Goal: Task Accomplishment & Management: Use online tool/utility

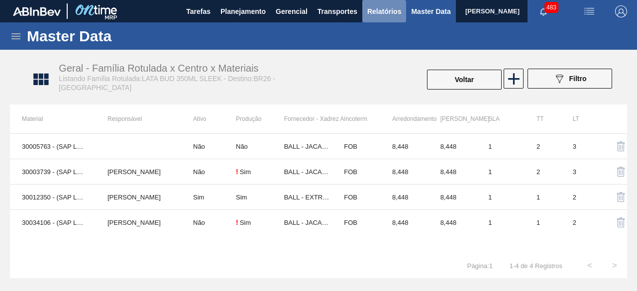
click at [381, 11] on span "Relatórios" at bounding box center [384, 11] width 34 height 12
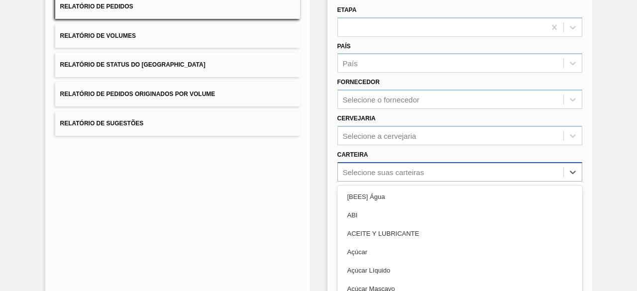
click at [393, 173] on div "option ABI focused, 2 of 101. 101 results available. Use Up and Down to choose …" at bounding box center [459, 171] width 245 height 19
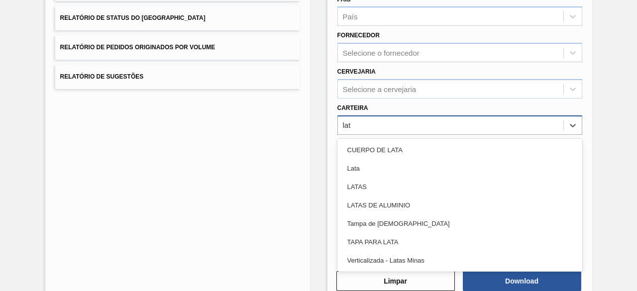
type input "lata"
click at [393, 173] on div "Lata" at bounding box center [459, 168] width 245 height 18
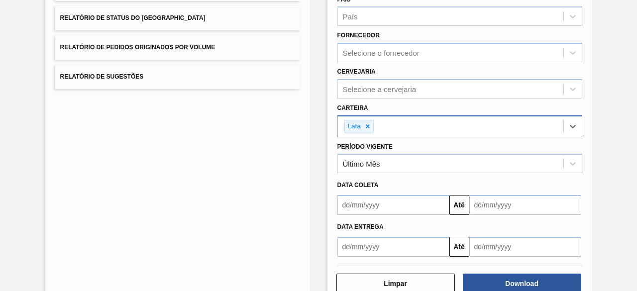
click at [397, 211] on input "text" at bounding box center [393, 205] width 112 height 20
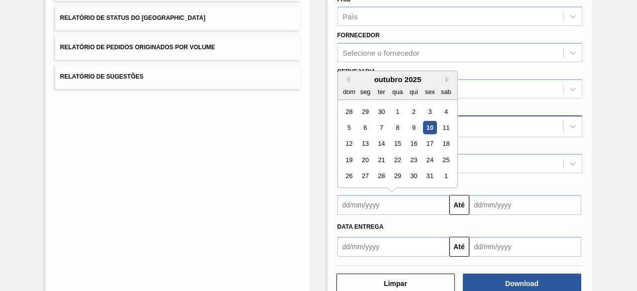
drag, startPoint x: 442, startPoint y: 123, endPoint x: 452, endPoint y: 141, distance: 20.5
click at [442, 123] on div "11" at bounding box center [445, 127] width 13 height 13
type input "11/10/2025"
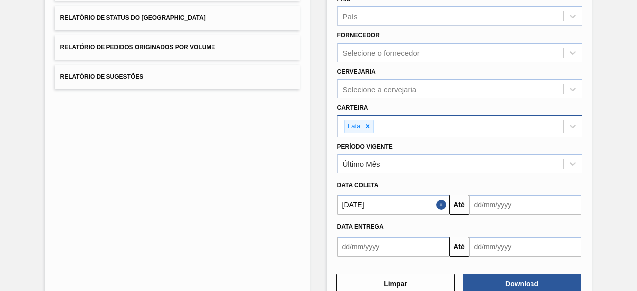
click at [499, 213] on input "text" at bounding box center [525, 205] width 112 height 20
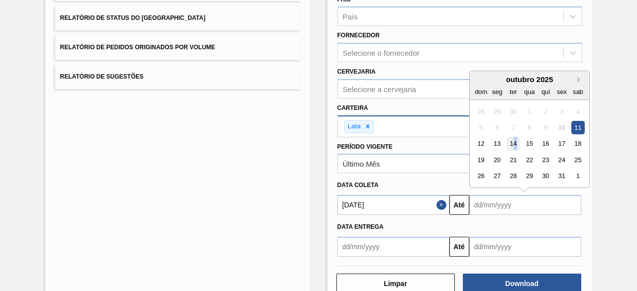
click at [513, 141] on div "14" at bounding box center [512, 143] width 13 height 13
type input "14/10/2025"
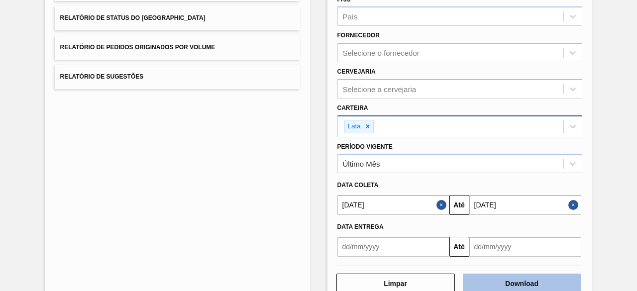
click at [510, 285] on button "Download" at bounding box center [522, 284] width 118 height 20
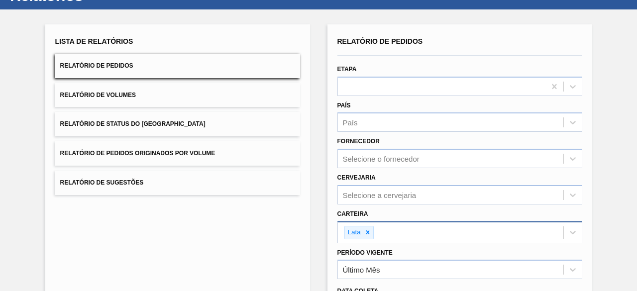
scroll to position [0, 0]
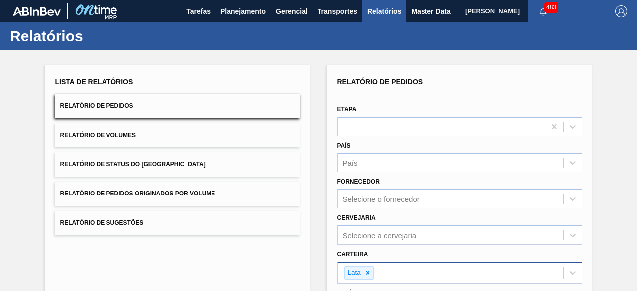
drag, startPoint x: 418, startPoint y: 14, endPoint x: 397, endPoint y: 14, distance: 20.4
click at [418, 14] on span "Master Data" at bounding box center [430, 11] width 39 height 12
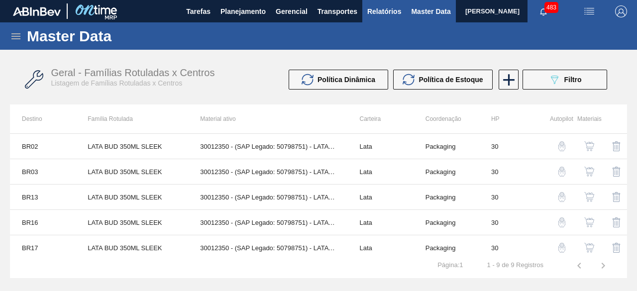
click at [394, 13] on span "Relatórios" at bounding box center [384, 11] width 34 height 12
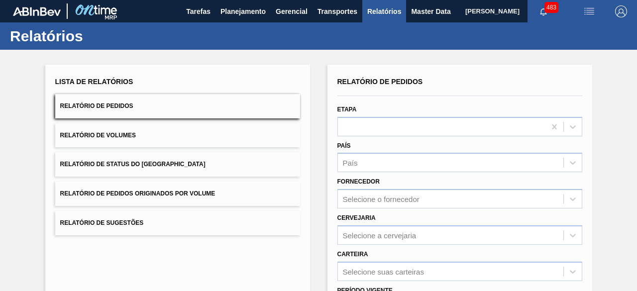
click at [198, 140] on button "Relatório de Volumes" at bounding box center [177, 135] width 245 height 24
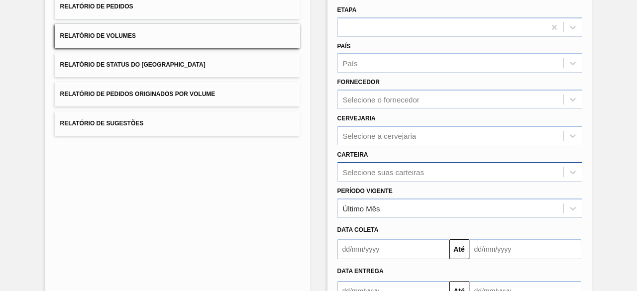
click at [410, 173] on div "Selecione suas carteiras" at bounding box center [459, 171] width 245 height 19
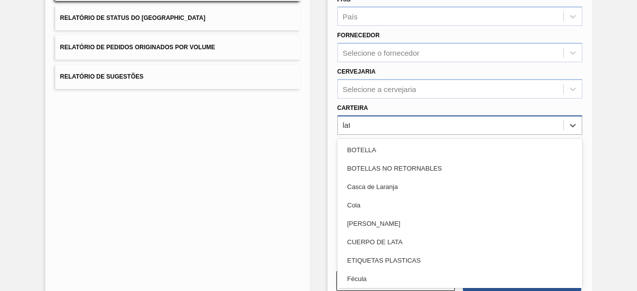
type input "lata"
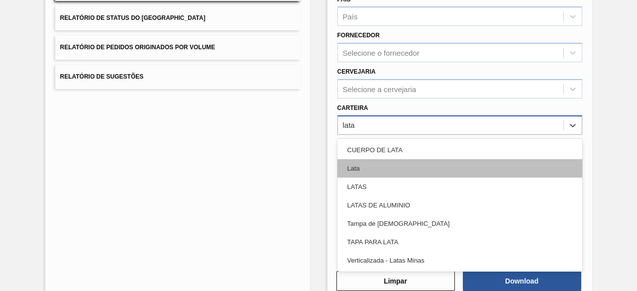
click at [410, 173] on div "Lata" at bounding box center [459, 168] width 245 height 18
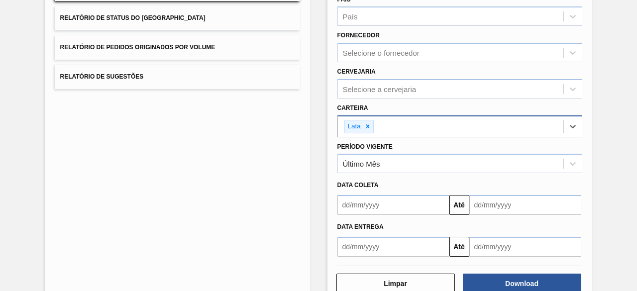
scroll to position [171, 0]
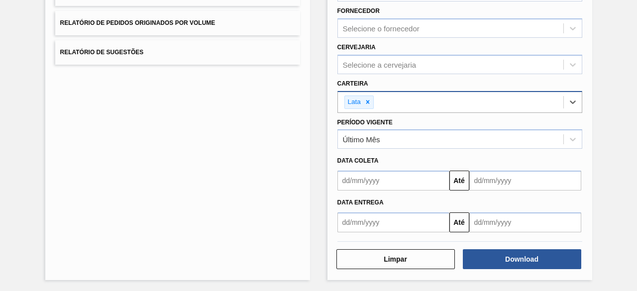
click at [410, 173] on input "text" at bounding box center [393, 181] width 112 height 20
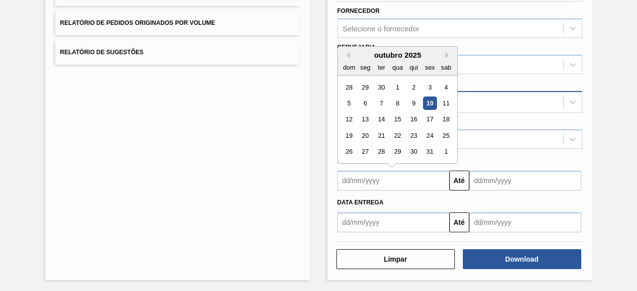
click at [427, 103] on div "10" at bounding box center [429, 102] width 13 height 13
type input "[DATE]"
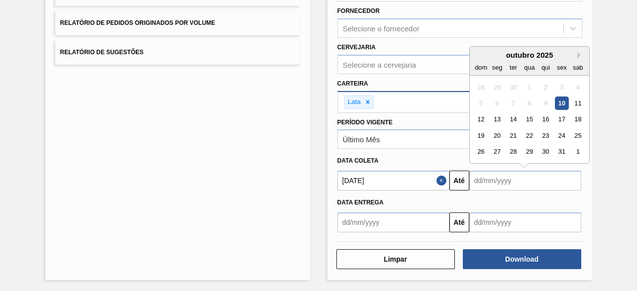
click at [497, 180] on input "text" at bounding box center [525, 181] width 112 height 20
click at [510, 116] on div "14" at bounding box center [512, 119] width 13 height 13
type input "14/10/2025"
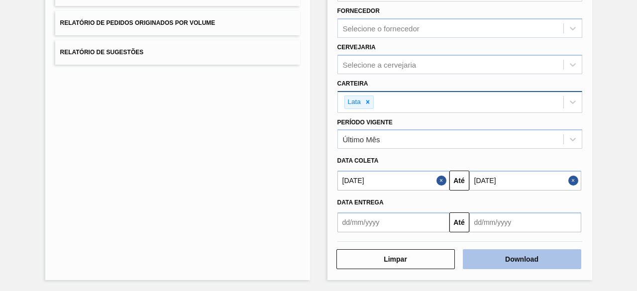
click at [519, 257] on button "Download" at bounding box center [522, 259] width 118 height 20
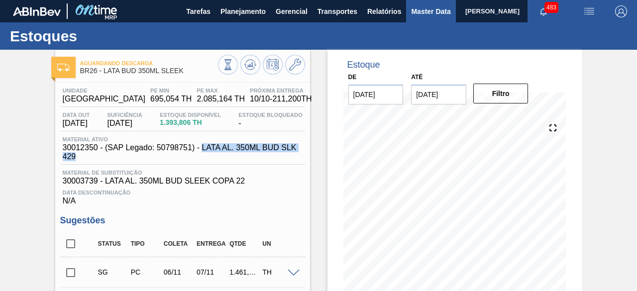
click at [419, 16] on span "Master Data" at bounding box center [430, 11] width 39 height 12
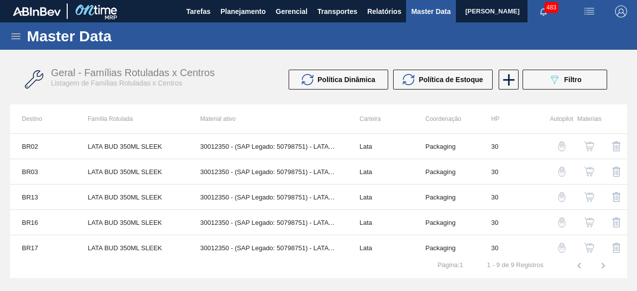
click at [18, 33] on icon at bounding box center [16, 36] width 12 height 12
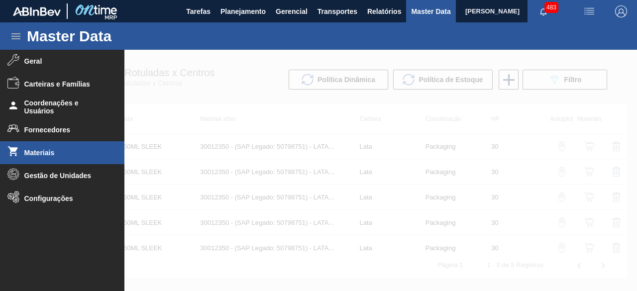
click at [33, 157] on li "Materiais" at bounding box center [62, 152] width 124 height 23
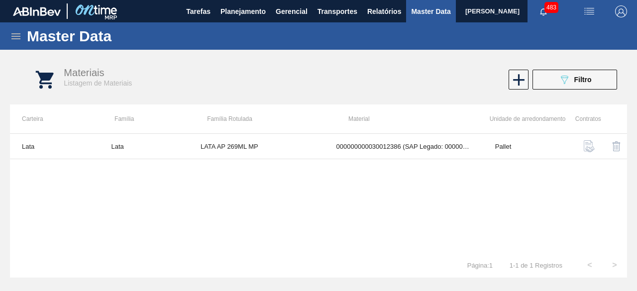
click at [587, 10] on img "button" at bounding box center [589, 11] width 12 height 12
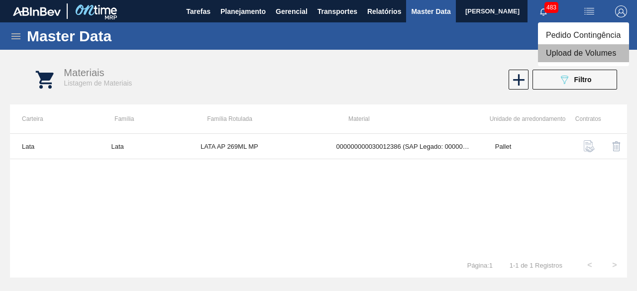
click at [574, 53] on li "Upload de Volumes" at bounding box center [583, 53] width 91 height 18
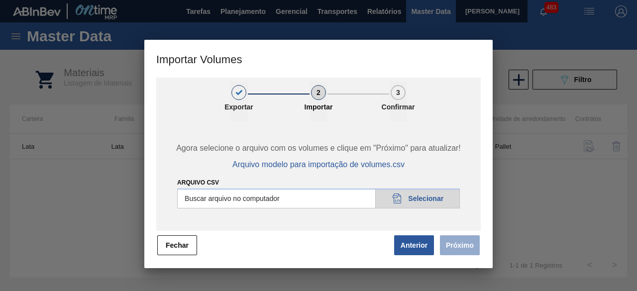
click at [435, 200] on input "Arquivo csv" at bounding box center [318, 199] width 283 height 20
type input "C:\fakepath\Subida Ball D0 + D4 10.10.csv"
drag, startPoint x: 455, startPoint y: 249, endPoint x: 451, endPoint y: 36, distance: 213.4
click at [455, 249] on button "Próximo" at bounding box center [460, 245] width 40 height 20
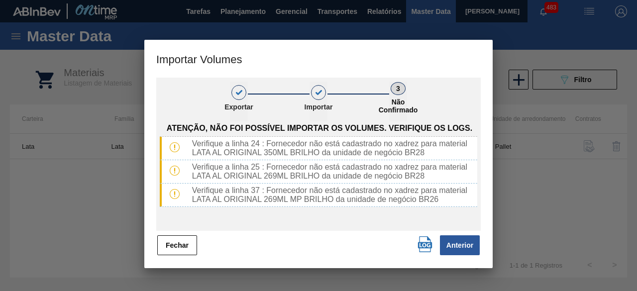
click at [421, 247] on img "button" at bounding box center [425, 244] width 16 height 16
click at [180, 247] on button "Fechar" at bounding box center [177, 245] width 40 height 20
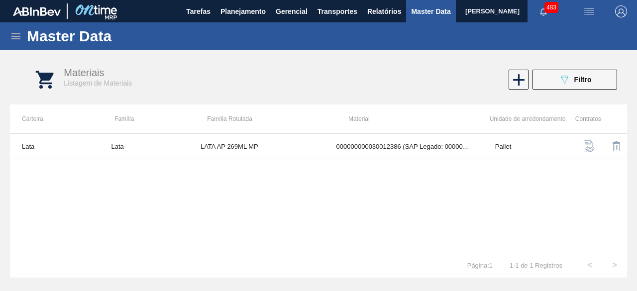
click at [15, 36] on icon at bounding box center [16, 36] width 12 height 12
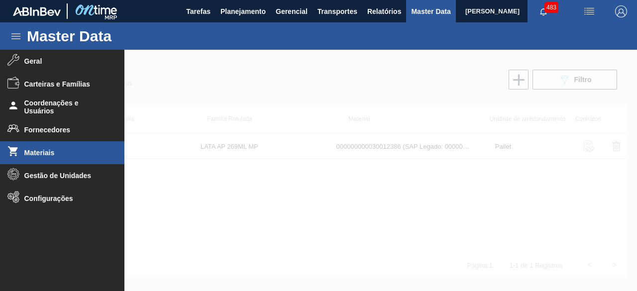
drag, startPoint x: 209, startPoint y: 70, endPoint x: 221, endPoint y: 58, distance: 16.9
click at [215, 69] on div at bounding box center [318, 170] width 637 height 241
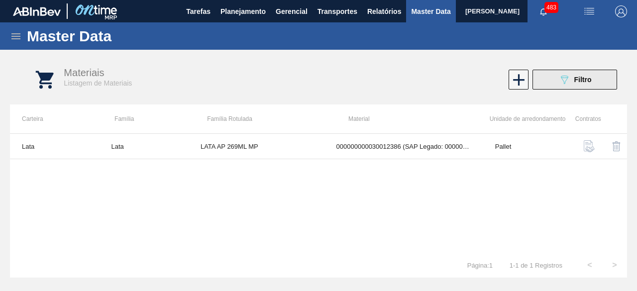
click at [573, 80] on div "089F7B8B-B2A5-4AFE-B5C0-19BA573D28AC Filtro" at bounding box center [574, 80] width 33 height 12
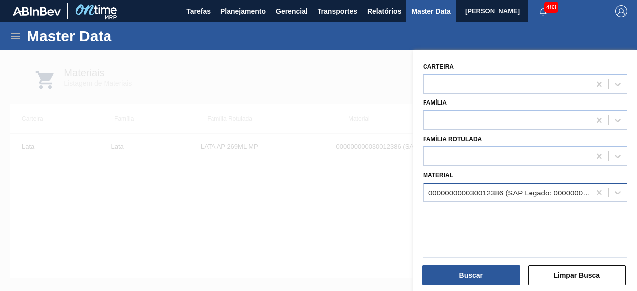
click at [491, 189] on div "000000000030012386 (SAP Legado: 000000000050798613) - LATA AL. 269ML AP MP 429" at bounding box center [509, 193] width 163 height 8
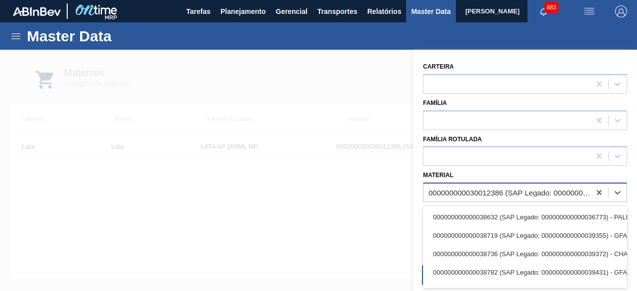
paste input "30034235"
type input "30034235"
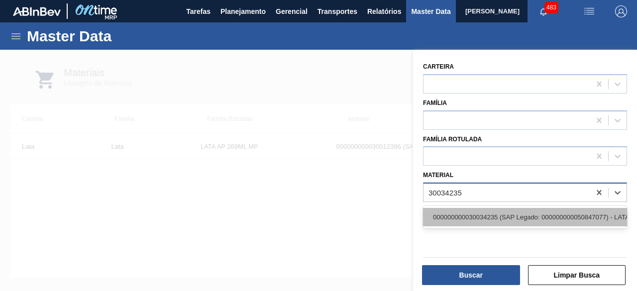
click at [481, 211] on div "000000000030034235 (SAP Legado: 000000000050847077) - LATA AL ORIGINAL 269ML MP…" at bounding box center [525, 217] width 204 height 18
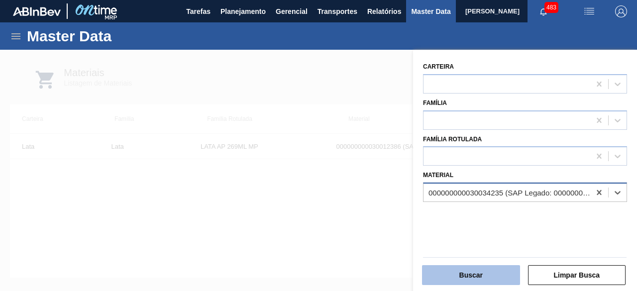
click at [476, 274] on button "Buscar" at bounding box center [471, 275] width 98 height 20
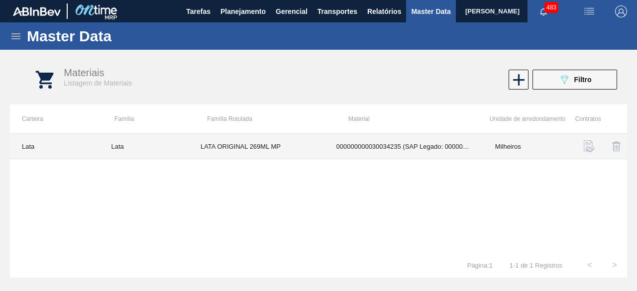
click at [289, 145] on td "LATA ORIGINAL 269ML MP" at bounding box center [257, 146] width 136 height 25
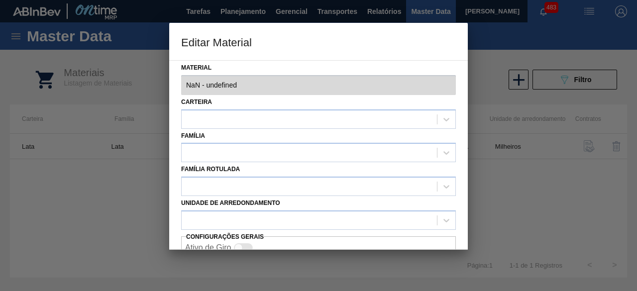
type input "30034235 - 000000000030034235 (SAP Legado: 000000000050847077) - LATA AL ORIGIN…"
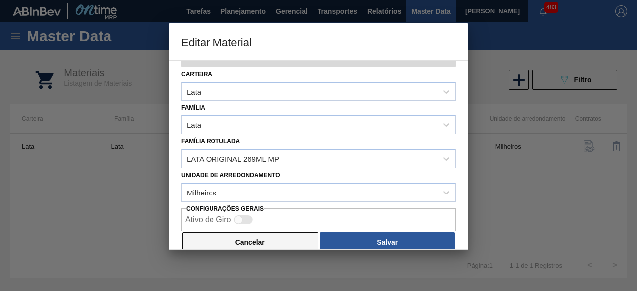
scroll to position [42, 0]
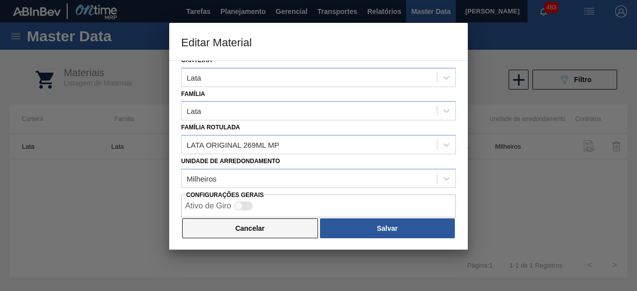
click at [289, 226] on button "Cancelar" at bounding box center [250, 228] width 136 height 20
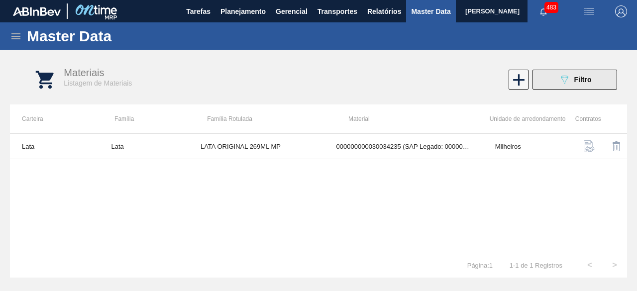
click at [550, 80] on button "089F7B8B-B2A5-4AFE-B5C0-19BA573D28AC Filtro" at bounding box center [574, 80] width 85 height 20
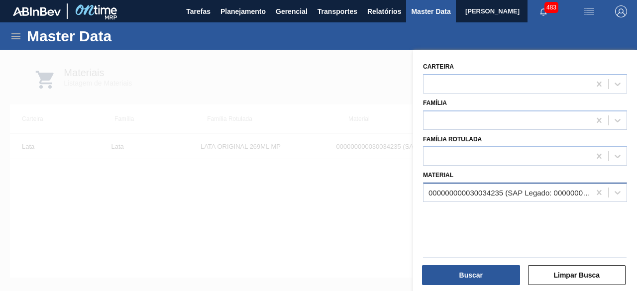
click at [481, 192] on div "000000000030034235 (SAP Legado: 000000000050847077) - LATA AL ORIGINAL 269ML MP…" at bounding box center [509, 193] width 163 height 8
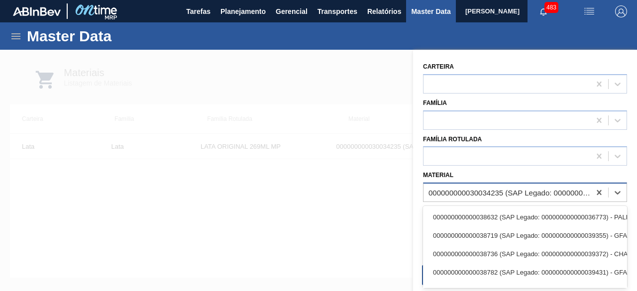
paste input "30034234"
type input "30034234"
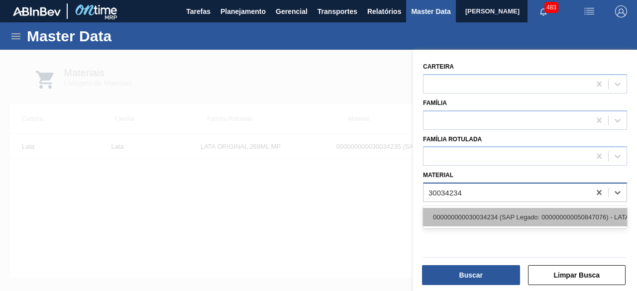
click at [474, 215] on div "000000000030034234 (SAP Legado: 000000000050847076) - LATA AL ORIGINAL 269ML BR…" at bounding box center [525, 217] width 204 height 18
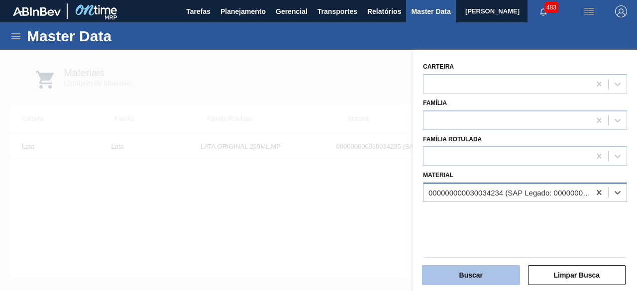
click at [473, 275] on button "Buscar" at bounding box center [471, 275] width 98 height 20
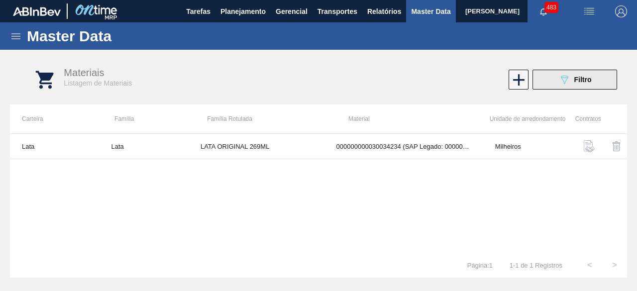
click at [553, 85] on button "089F7B8B-B2A5-4AFE-B5C0-19BA573D28AC Filtro" at bounding box center [574, 80] width 85 height 20
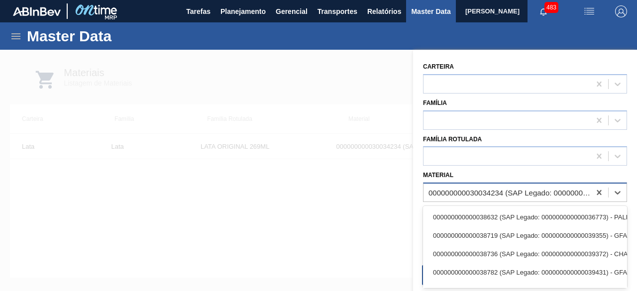
click at [462, 190] on div "000000000030034234 (SAP Legado: 000000000050847076) - LATA AL ORIGINAL 269ML BR…" at bounding box center [509, 193] width 163 height 8
paste input "30034234"
type input "30034234"
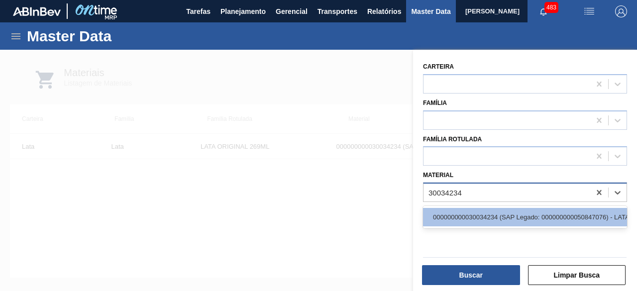
scroll to position [0, 92]
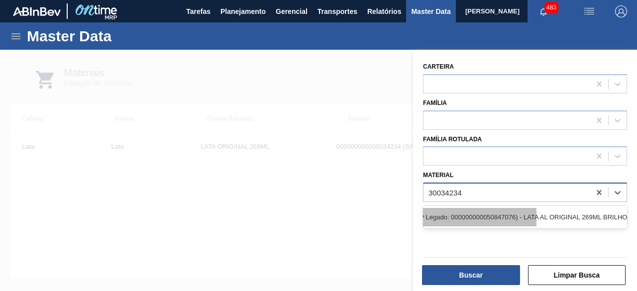
click at [536, 214] on div "000000000030034234 (SAP Legado: 000000000050847076) - LATA AL ORIGINAL 269ML BR…" at bounding box center [434, 217] width 204 height 18
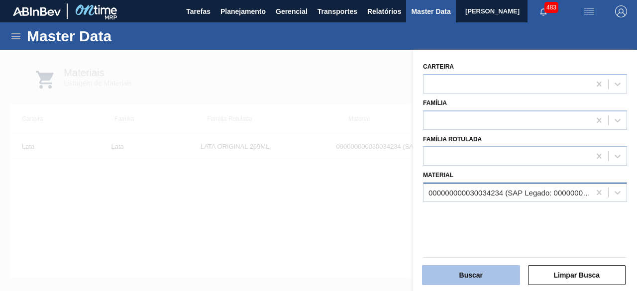
click at [494, 273] on button "Buscar" at bounding box center [471, 275] width 98 height 20
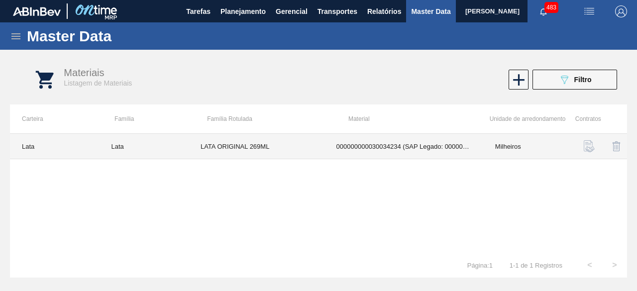
click at [248, 152] on td "LATA ORIGINAL 269ML" at bounding box center [257, 146] width 136 height 25
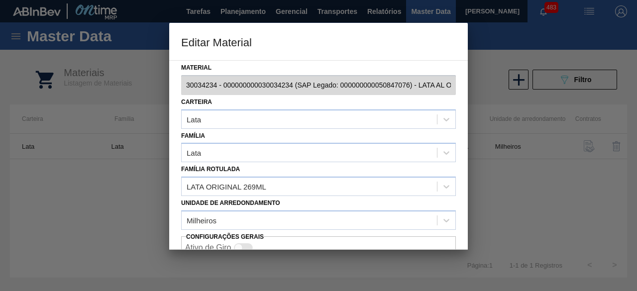
scroll to position [42, 0]
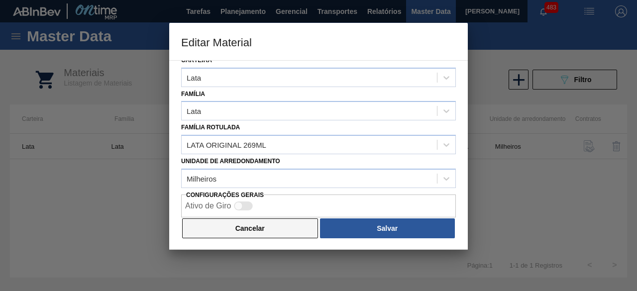
click at [233, 223] on button "Cancelar" at bounding box center [250, 228] width 136 height 20
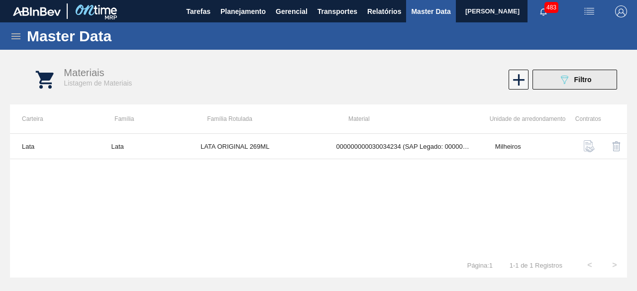
click at [592, 79] on button "089F7B8B-B2A5-4AFE-B5C0-19BA573D28AC Filtro" at bounding box center [574, 80] width 85 height 20
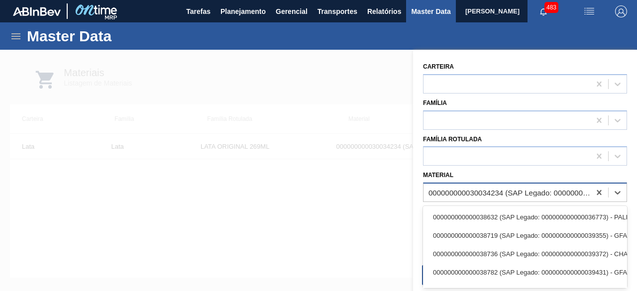
click at [430, 187] on div "000000000030034234 (SAP Legado: 000000000050847076) - LATA AL ORIGINAL 269ML BR…" at bounding box center [506, 193] width 167 height 14
paste input "30034236"
type input "30034236"
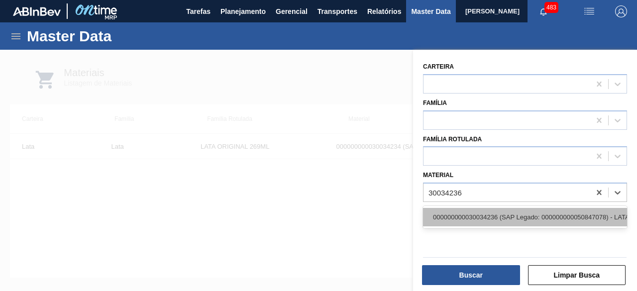
click at [439, 216] on div "000000000030034236 (SAP Legado: 000000000050847078) - LATA AL ORIGINAL 350ML BR…" at bounding box center [525, 217] width 204 height 18
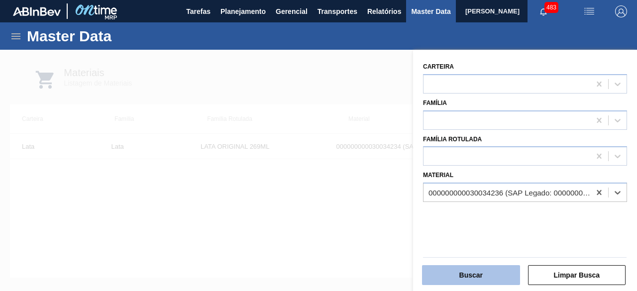
click at [445, 273] on button "Buscar" at bounding box center [471, 275] width 98 height 20
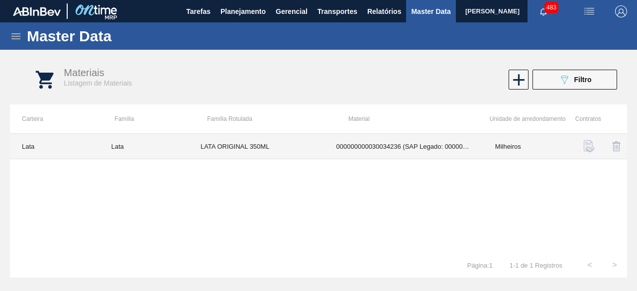
click at [277, 147] on td "LATA ORIGINAL 350ML" at bounding box center [257, 146] width 136 height 25
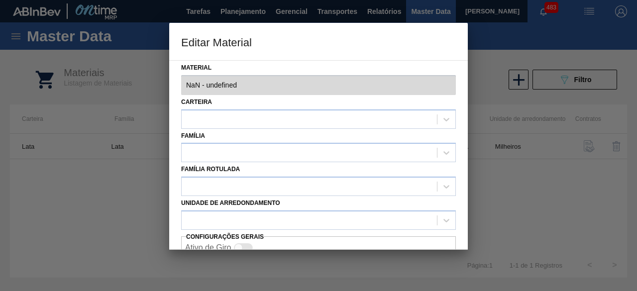
type input "30034236 - 000000000030034236 (SAP Legado: 000000000050847078) - LATA AL ORIGIN…"
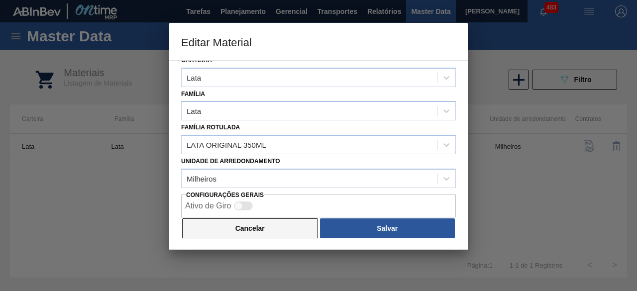
click at [275, 225] on button "Cancelar" at bounding box center [250, 228] width 136 height 20
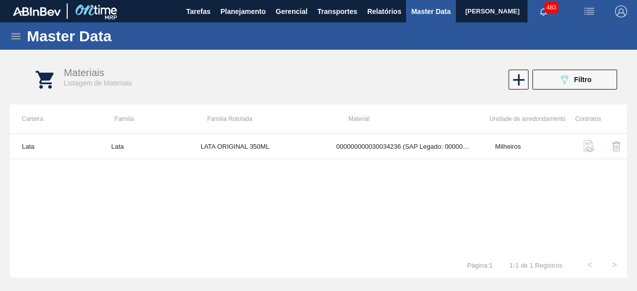
click at [592, 11] on img "button" at bounding box center [589, 11] width 12 height 12
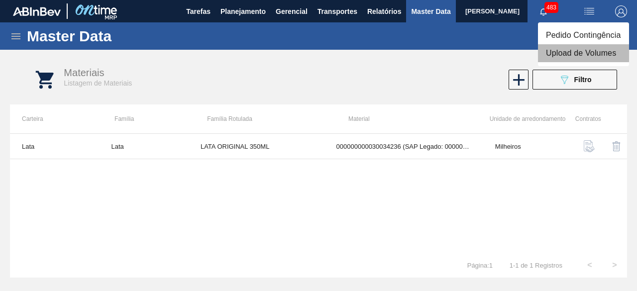
click at [584, 57] on li "Upload de Volumes" at bounding box center [583, 53] width 91 height 18
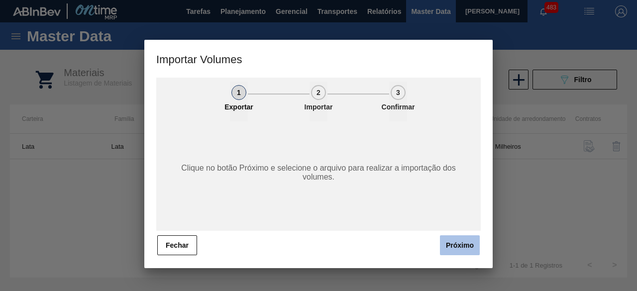
click at [458, 248] on button "Próximo" at bounding box center [460, 245] width 40 height 20
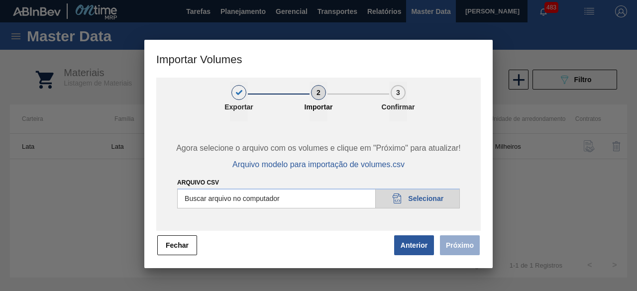
click at [445, 204] on input "Arquivo csv" at bounding box center [318, 199] width 283 height 20
type input "C:\fakepath\Subida Ball D0 + D4 10.10.csv"
click at [461, 250] on button "Próximo" at bounding box center [460, 245] width 40 height 20
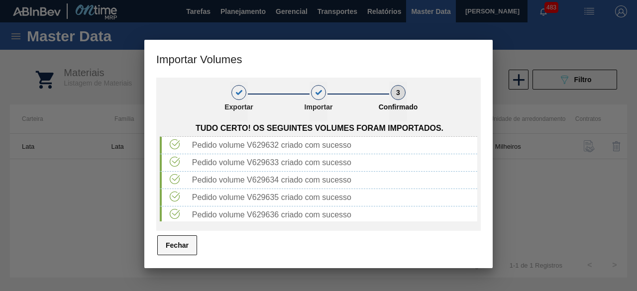
click at [173, 250] on button "Fechar" at bounding box center [177, 245] width 40 height 20
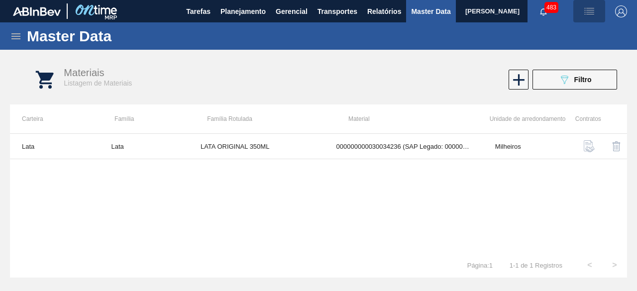
click at [591, 10] on img "button" at bounding box center [589, 11] width 12 height 12
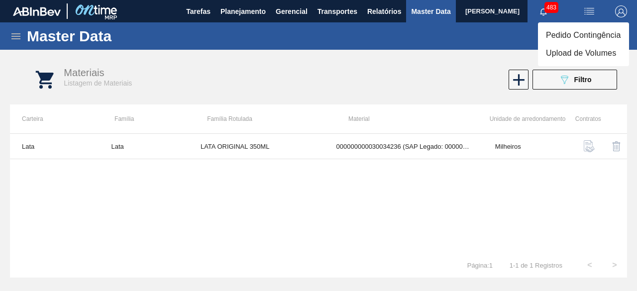
click at [561, 53] on li "Upload de Volumes" at bounding box center [583, 53] width 91 height 18
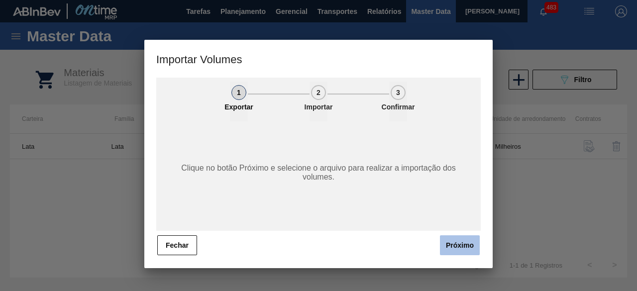
click at [460, 245] on button "Próximo" at bounding box center [460, 245] width 40 height 20
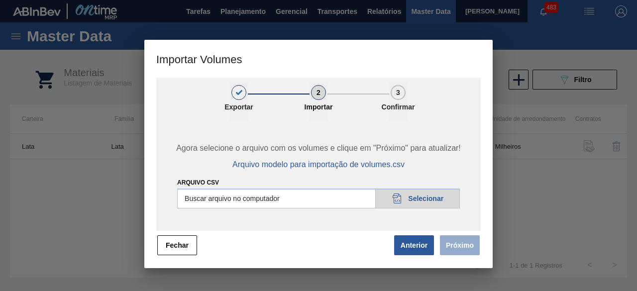
click at [415, 194] on input "Arquivo csv" at bounding box center [318, 199] width 283 height 20
type input "C:\fakepath\Subida Canpack Fort. + Itumb 10.10.csv"
click at [465, 248] on button "Próximo" at bounding box center [460, 245] width 40 height 20
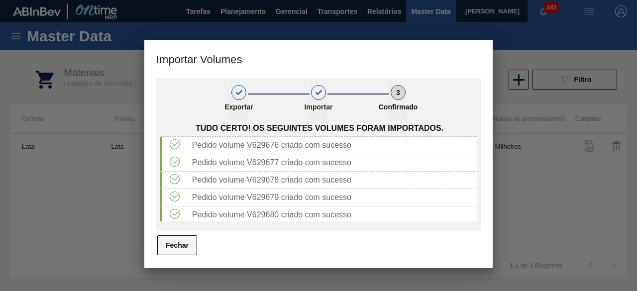
click at [162, 242] on button "Fechar" at bounding box center [177, 245] width 40 height 20
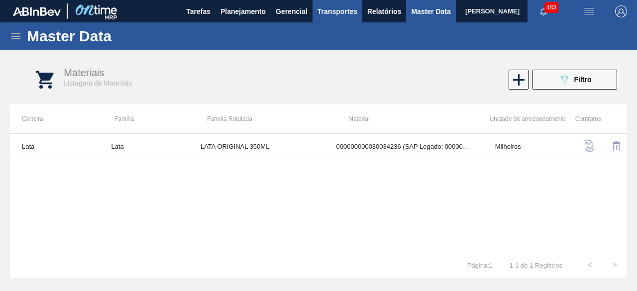
click at [332, 11] on span "Transportes" at bounding box center [337, 11] width 40 height 12
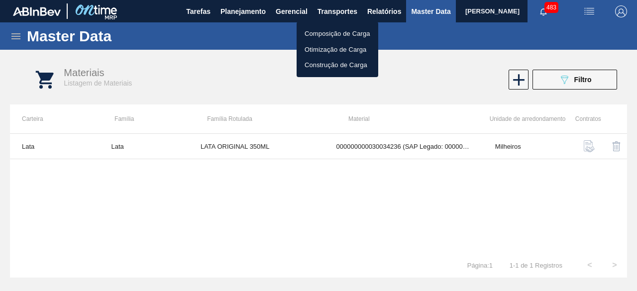
click at [324, 45] on li "Otimização de Carga" at bounding box center [337, 50] width 82 height 16
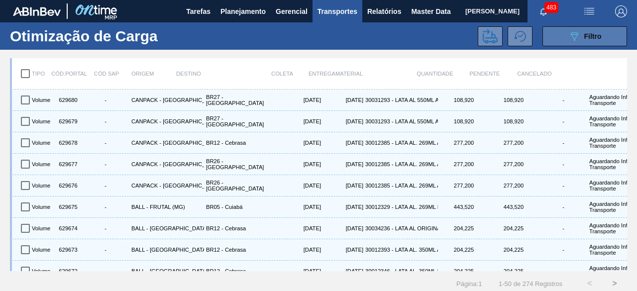
click at [568, 35] on icon "089F7B8B-B2A5-4AFE-B5C0-19BA573D28AC" at bounding box center [574, 36] width 12 height 12
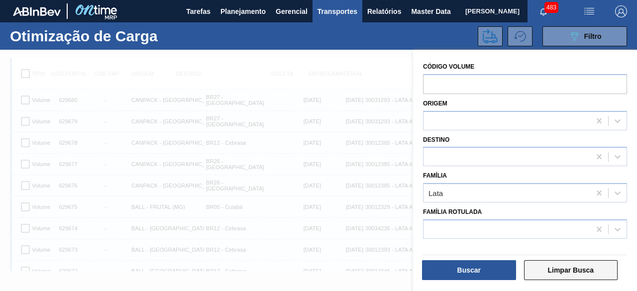
click at [563, 268] on button "Limpar Busca" at bounding box center [571, 270] width 94 height 20
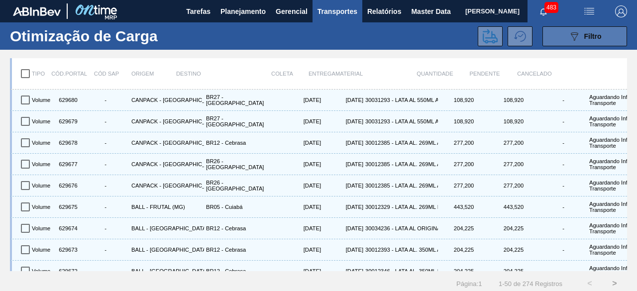
click at [559, 40] on button "089F7B8B-B2A5-4AFE-B5C0-19BA573D28AC Filtro" at bounding box center [584, 36] width 85 height 20
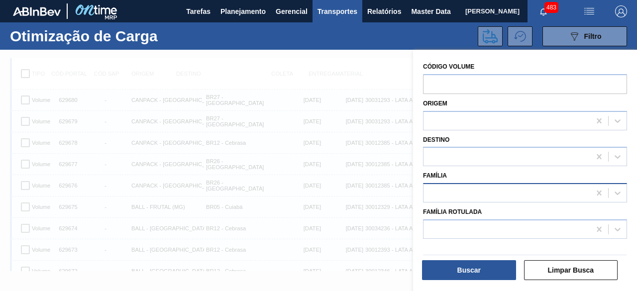
scroll to position [12, 0]
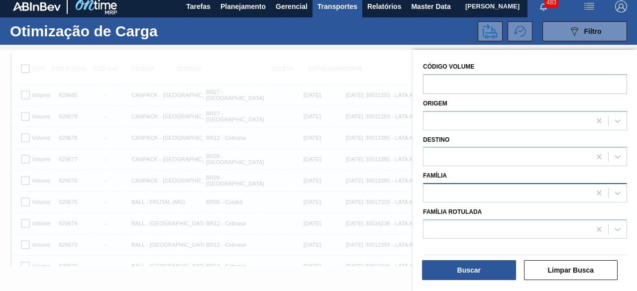
click at [509, 192] on div at bounding box center [506, 193] width 167 height 14
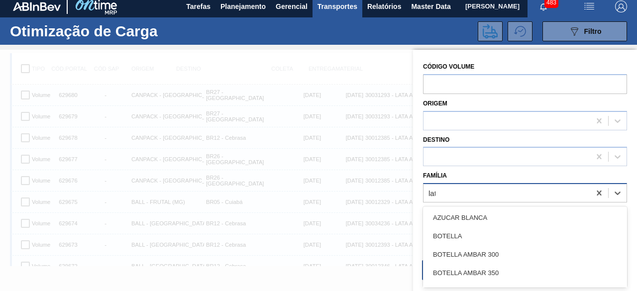
type input "lata"
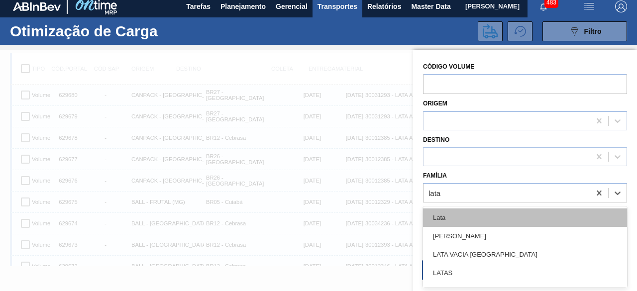
click at [501, 210] on div "Lata" at bounding box center [525, 217] width 204 height 18
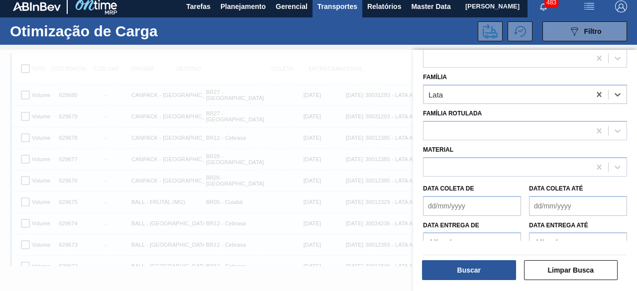
scroll to position [110, 0]
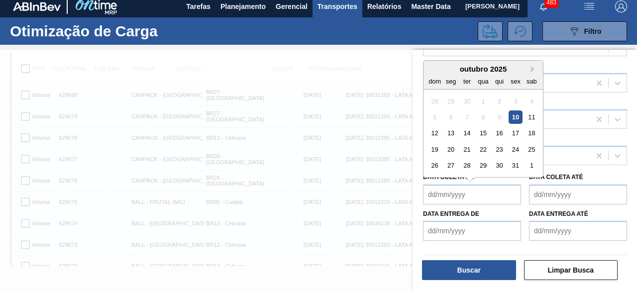
click at [493, 196] on de "Data coleta de" at bounding box center [472, 195] width 98 height 20
click at [518, 117] on div "10" at bounding box center [514, 116] width 13 height 13
type de "[DATE]"
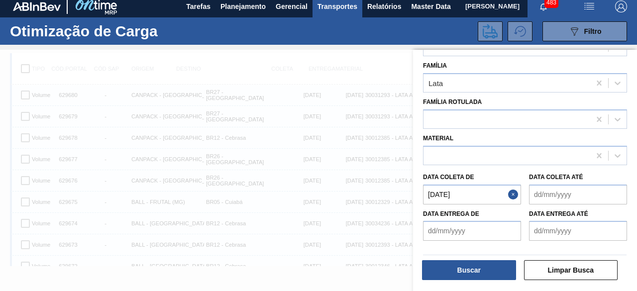
click at [549, 188] on até "Data coleta até" at bounding box center [578, 195] width 98 height 20
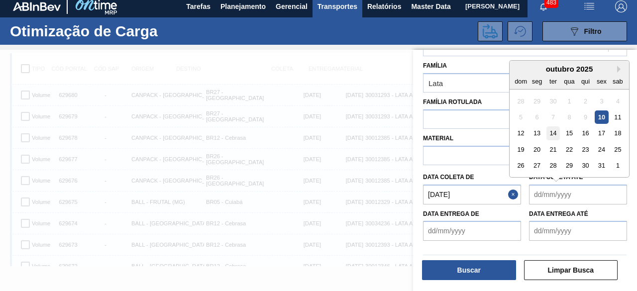
click at [556, 136] on div "14" at bounding box center [552, 132] width 13 height 13
type até "14/10/2025"
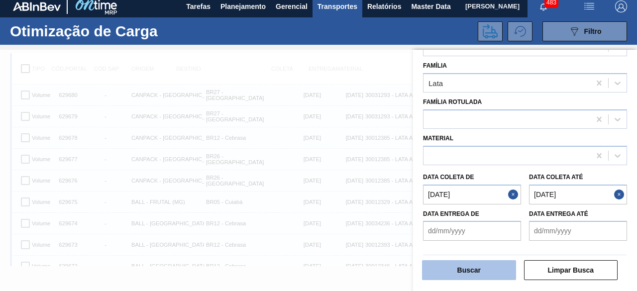
click at [481, 273] on button "Buscar" at bounding box center [469, 270] width 94 height 20
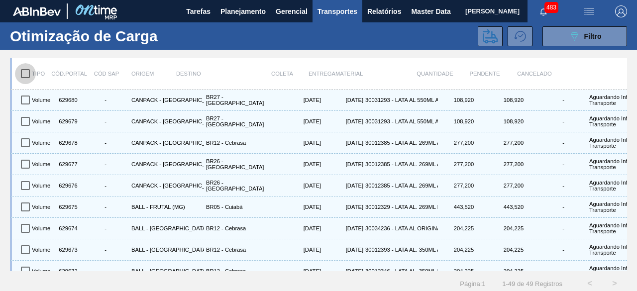
click at [24, 72] on input "checkbox" at bounding box center [25, 73] width 21 height 21
checkbox input "true"
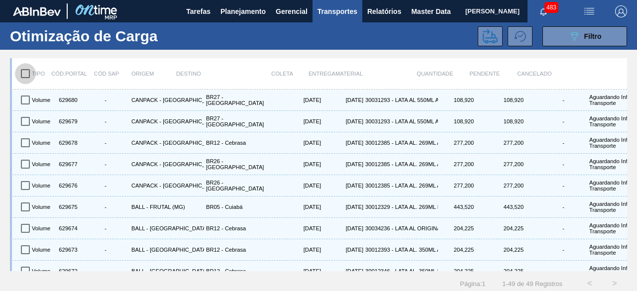
checkbox input "true"
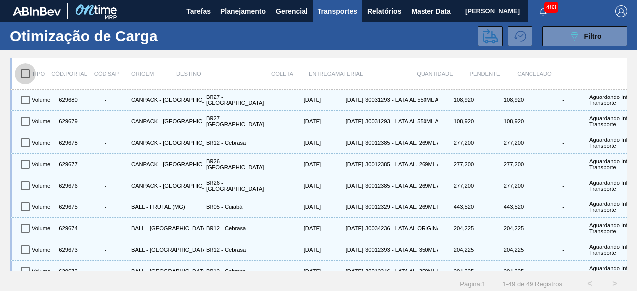
checkbox input "true"
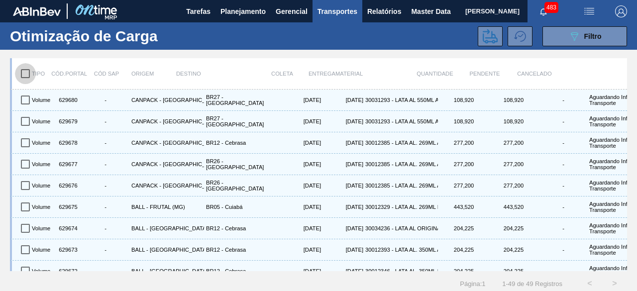
checkbox input "true"
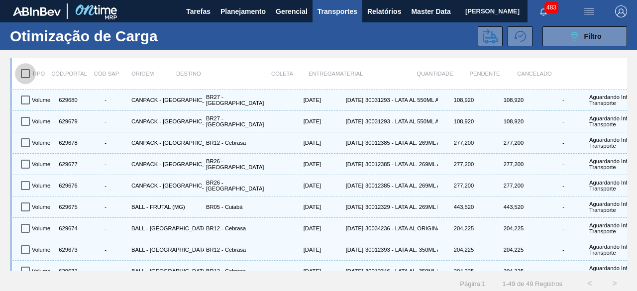
checkbox input "true"
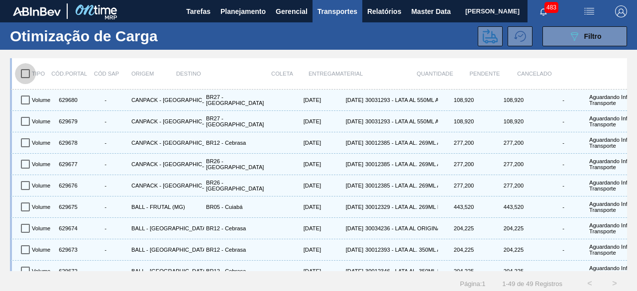
checkbox input "true"
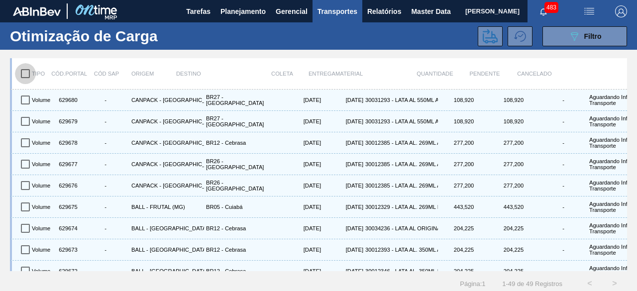
checkbox input "true"
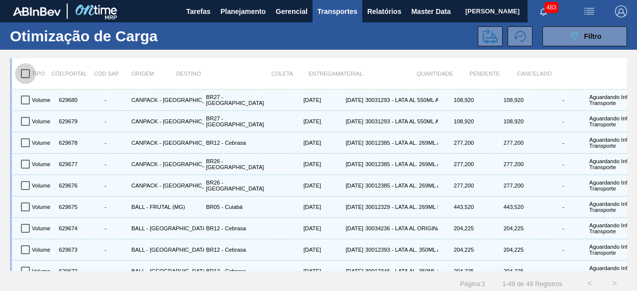
checkbox input "true"
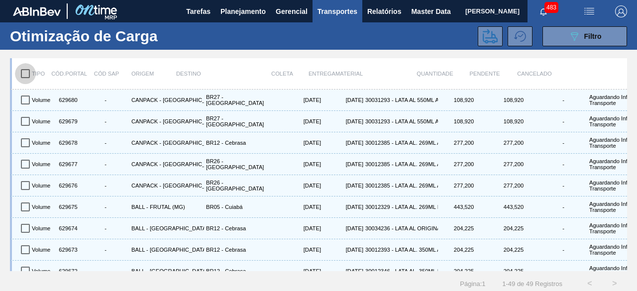
checkbox input "true"
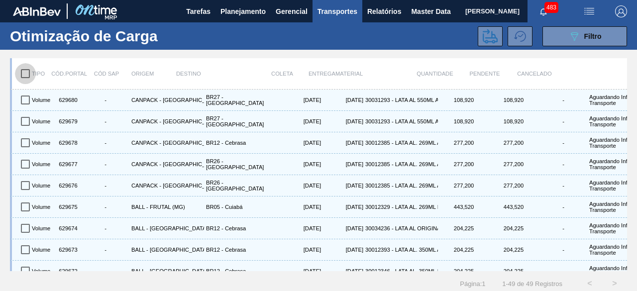
checkbox input "true"
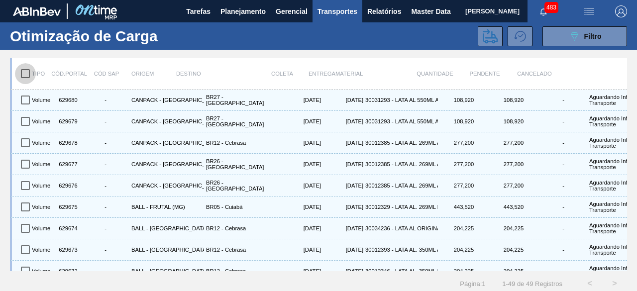
checkbox input "true"
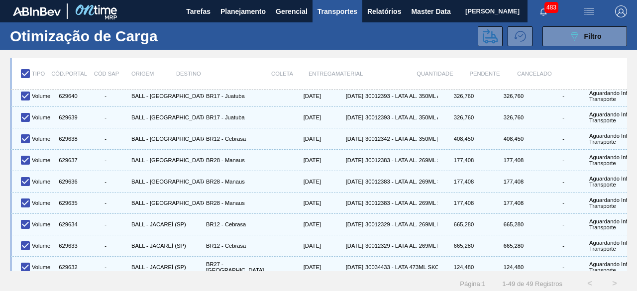
scroll to position [866, 0]
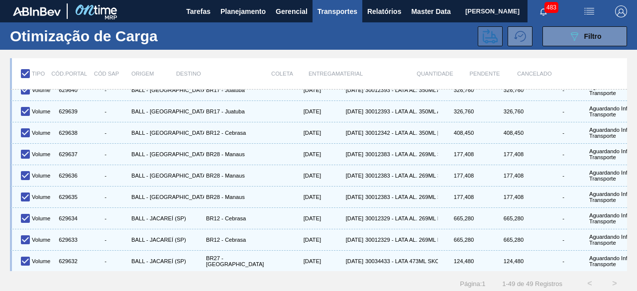
click at [482, 39] on icon at bounding box center [489, 36] width 15 height 14
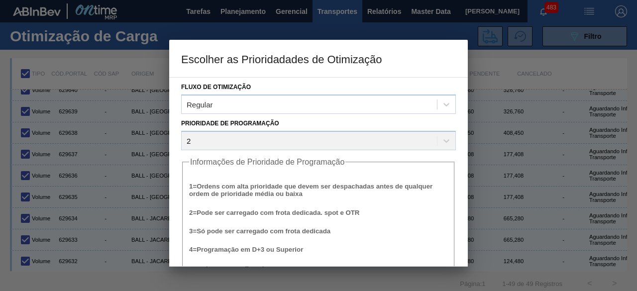
scroll to position [38, 0]
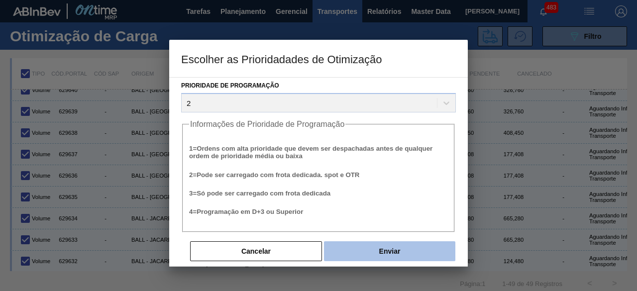
click at [395, 252] on button "Enviar" at bounding box center [389, 251] width 131 height 20
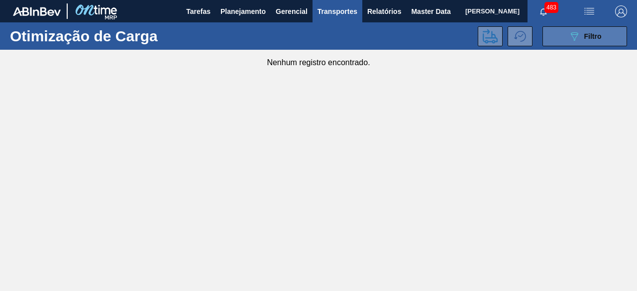
click at [557, 41] on button "089F7B8B-B2A5-4AFE-B5C0-19BA573D28AC Filtro" at bounding box center [584, 36] width 85 height 20
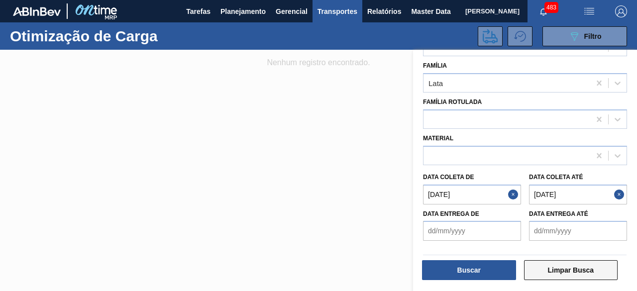
click at [561, 273] on button "Limpar Busca" at bounding box center [571, 270] width 94 height 20
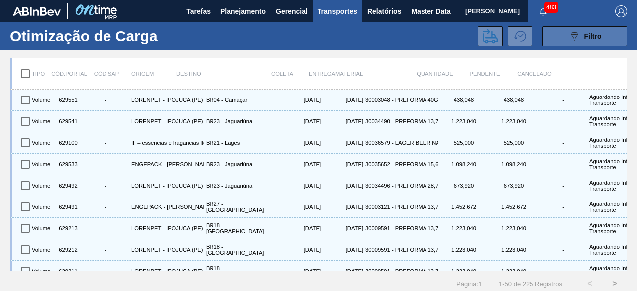
click at [578, 37] on div "089F7B8B-B2A5-4AFE-B5C0-19BA573D28AC Filtro" at bounding box center [584, 36] width 33 height 12
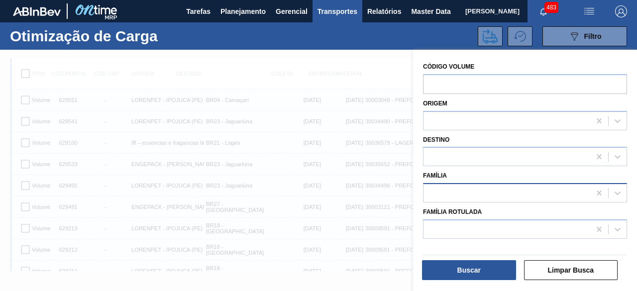
click at [489, 192] on div at bounding box center [506, 193] width 167 height 14
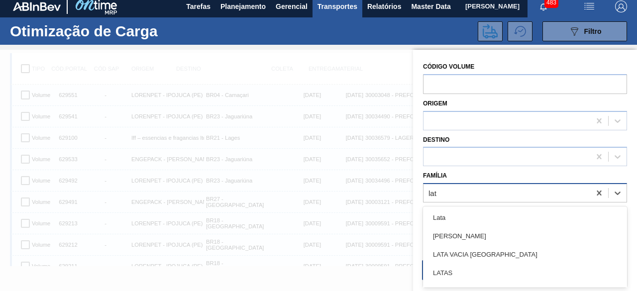
type input "lata"
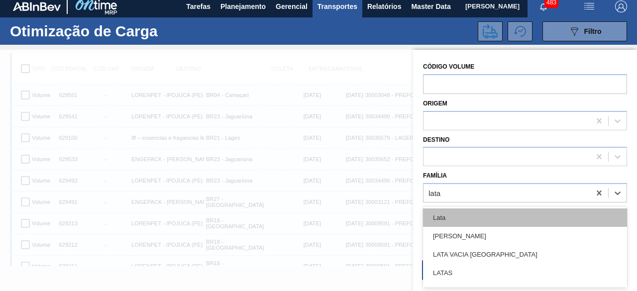
click at [482, 218] on div "Lata" at bounding box center [525, 217] width 204 height 18
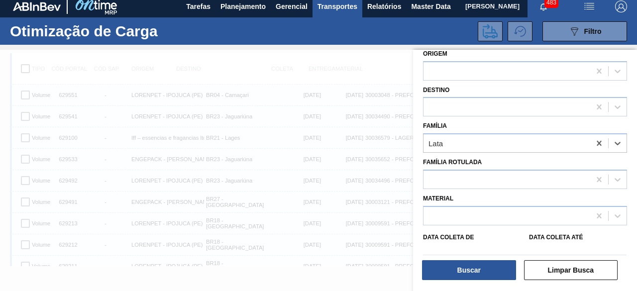
scroll to position [99, 0]
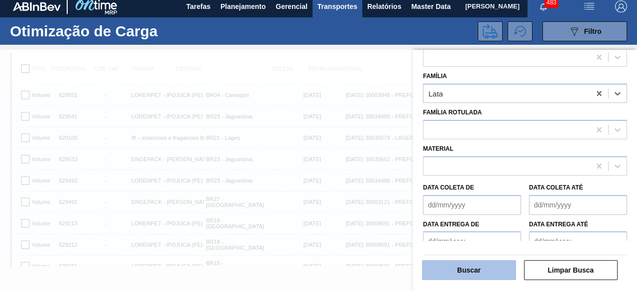
click at [488, 273] on button "Buscar" at bounding box center [469, 270] width 94 height 20
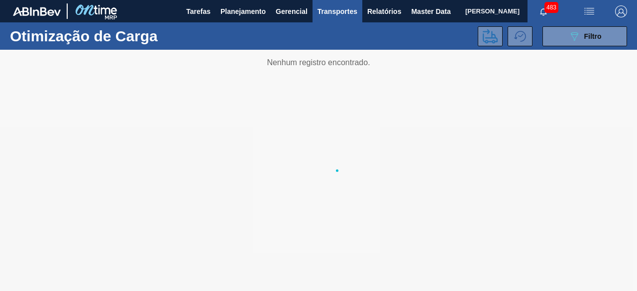
scroll to position [0, 0]
